Goal: Navigation & Orientation: Find specific page/section

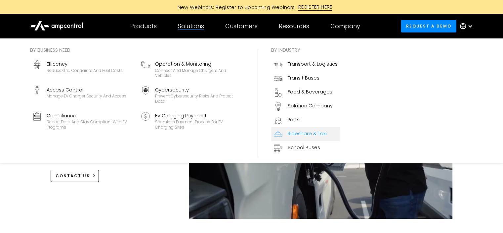
click at [302, 135] on div "Rideshare & Taxi" at bounding box center [307, 133] width 39 height 7
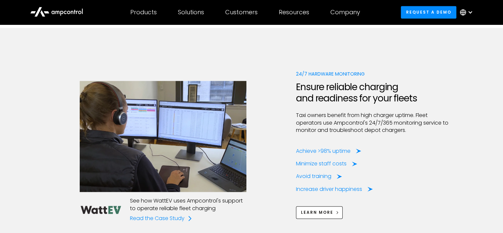
scroll to position [744, 0]
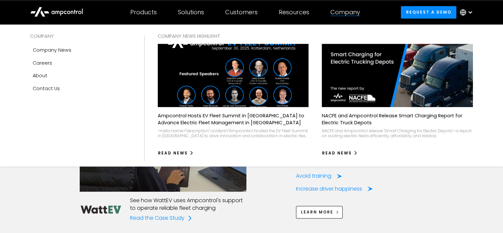
click at [346, 11] on div "Company" at bounding box center [346, 12] width 30 height 7
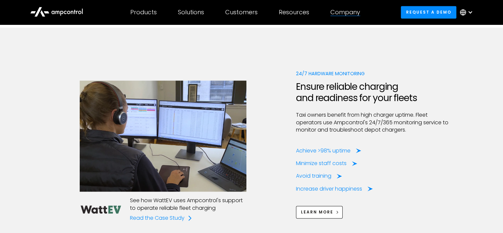
click at [346, 11] on div "Company" at bounding box center [346, 12] width 30 height 7
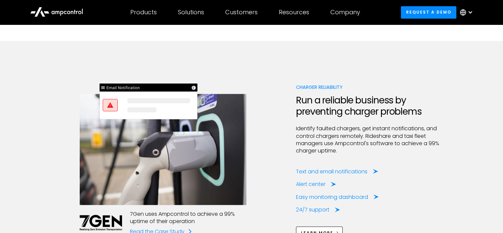
scroll to position [1208, 0]
